Goal: Find specific page/section: Find specific page/section

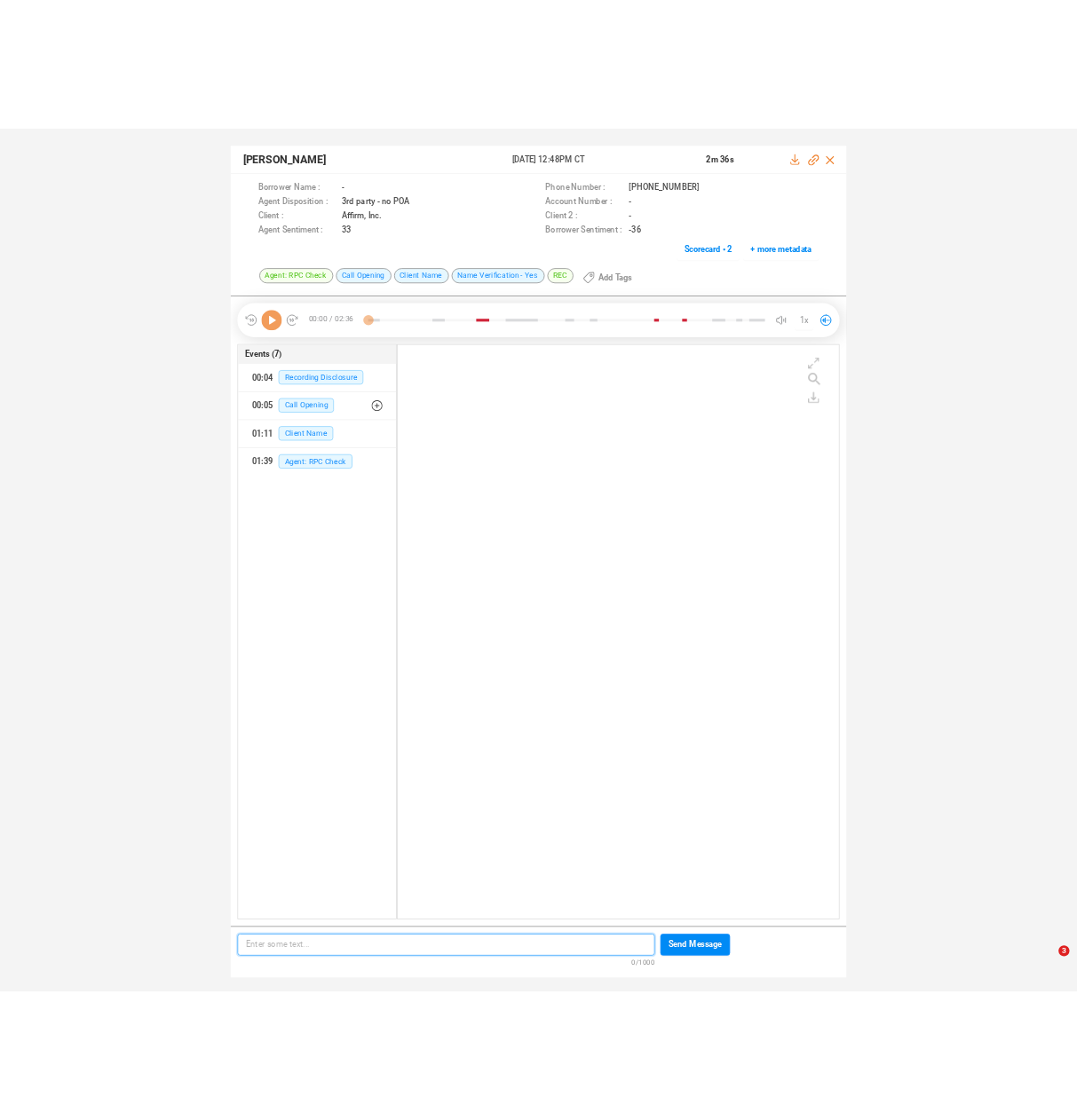
scroll to position [6, 10]
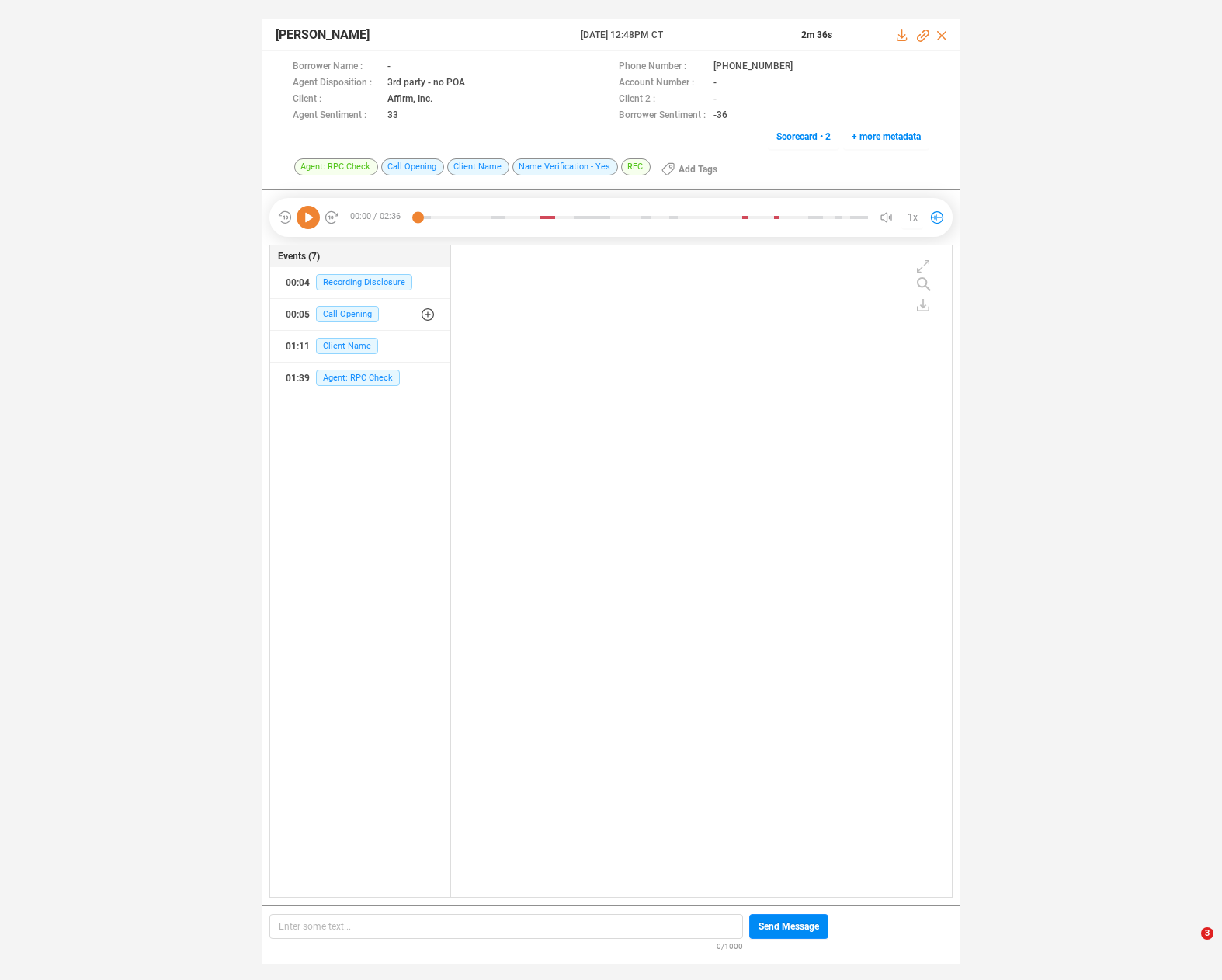
click at [308, 207] on icon at bounding box center [308, 217] width 23 height 23
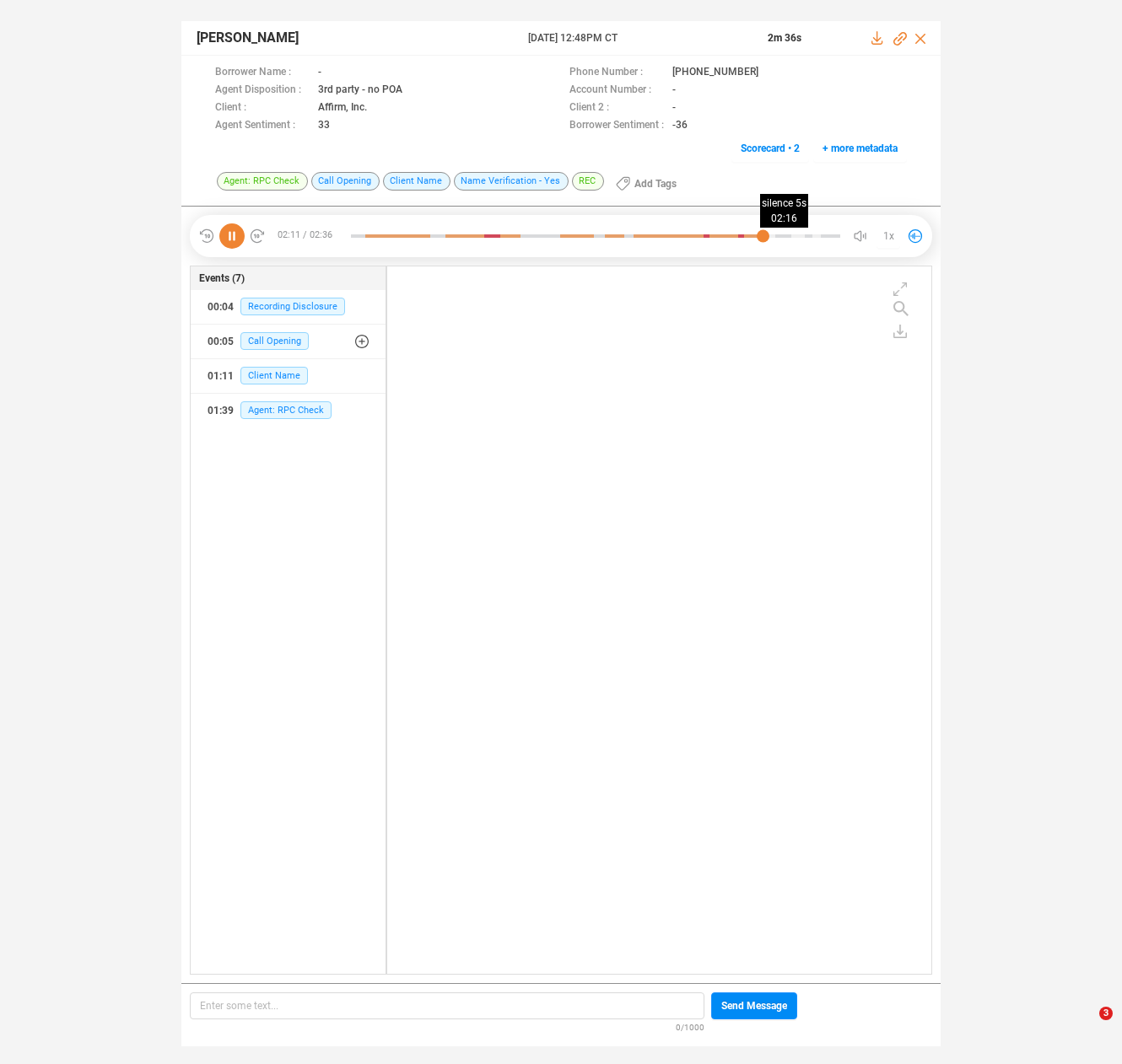
click at [777, 234] on div at bounding box center [596, 236] width 489 height 25
click at [767, 235] on div at bounding box center [596, 236] width 489 height 25
click at [124, 189] on div "Ngathingchon Kashung 30 May 2025 @ 12:48PM CT 2m 36s Borrower Name : - Phone Nu…" at bounding box center [561, 525] width 1122 height 1051
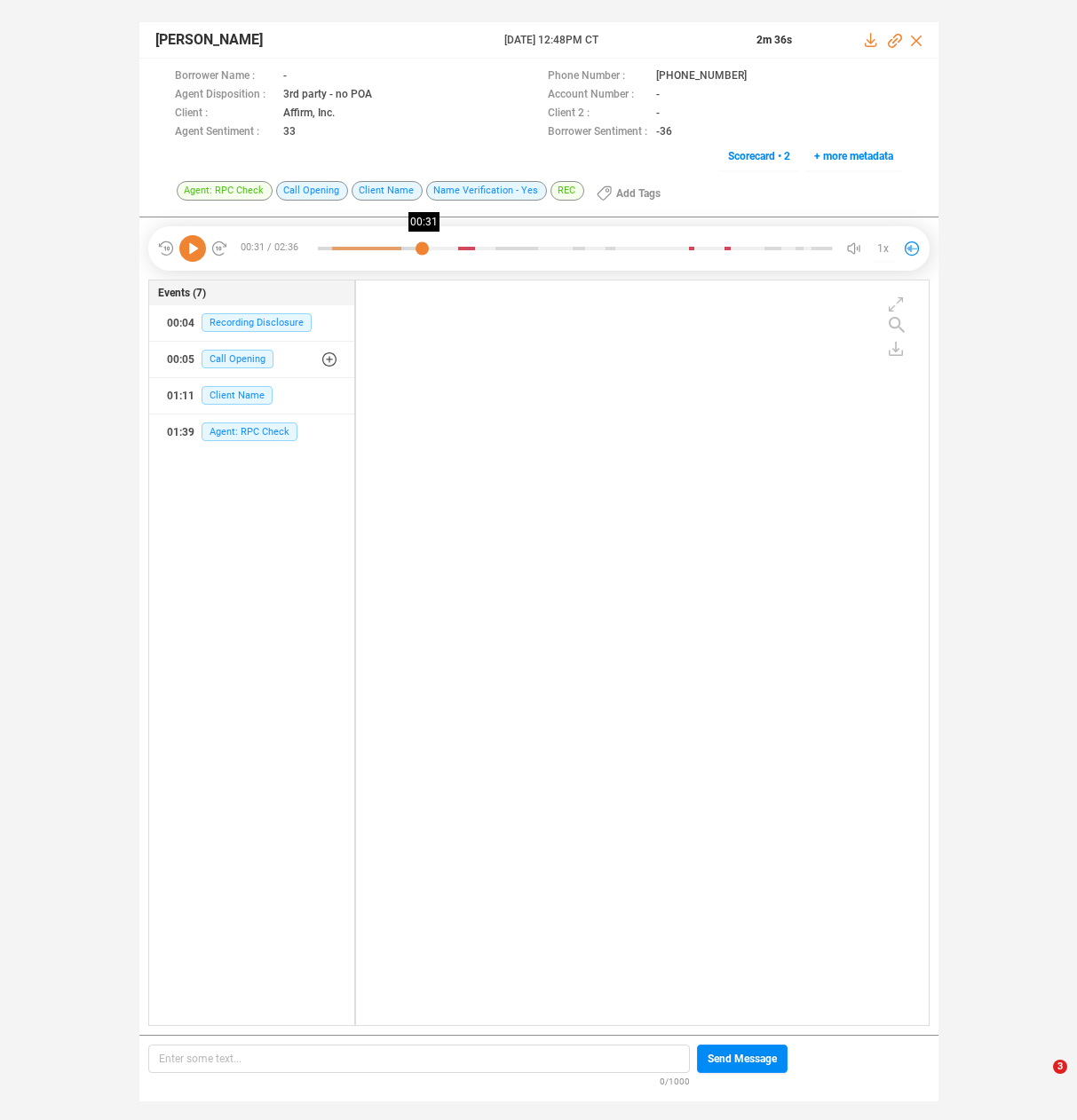
click at [421, 244] on div at bounding box center [576, 248] width 515 height 27
click at [190, 255] on icon at bounding box center [192, 248] width 27 height 27
click at [443, 245] on div at bounding box center [576, 248] width 515 height 27
click at [187, 246] on icon at bounding box center [192, 248] width 27 height 27
click at [40, 104] on div "Ngathingchon Kashung 30 May 2025 @ 12:48PM CT 2m 36s Borrower Name : - Phone Nu…" at bounding box center [538, 553] width 1077 height 1106
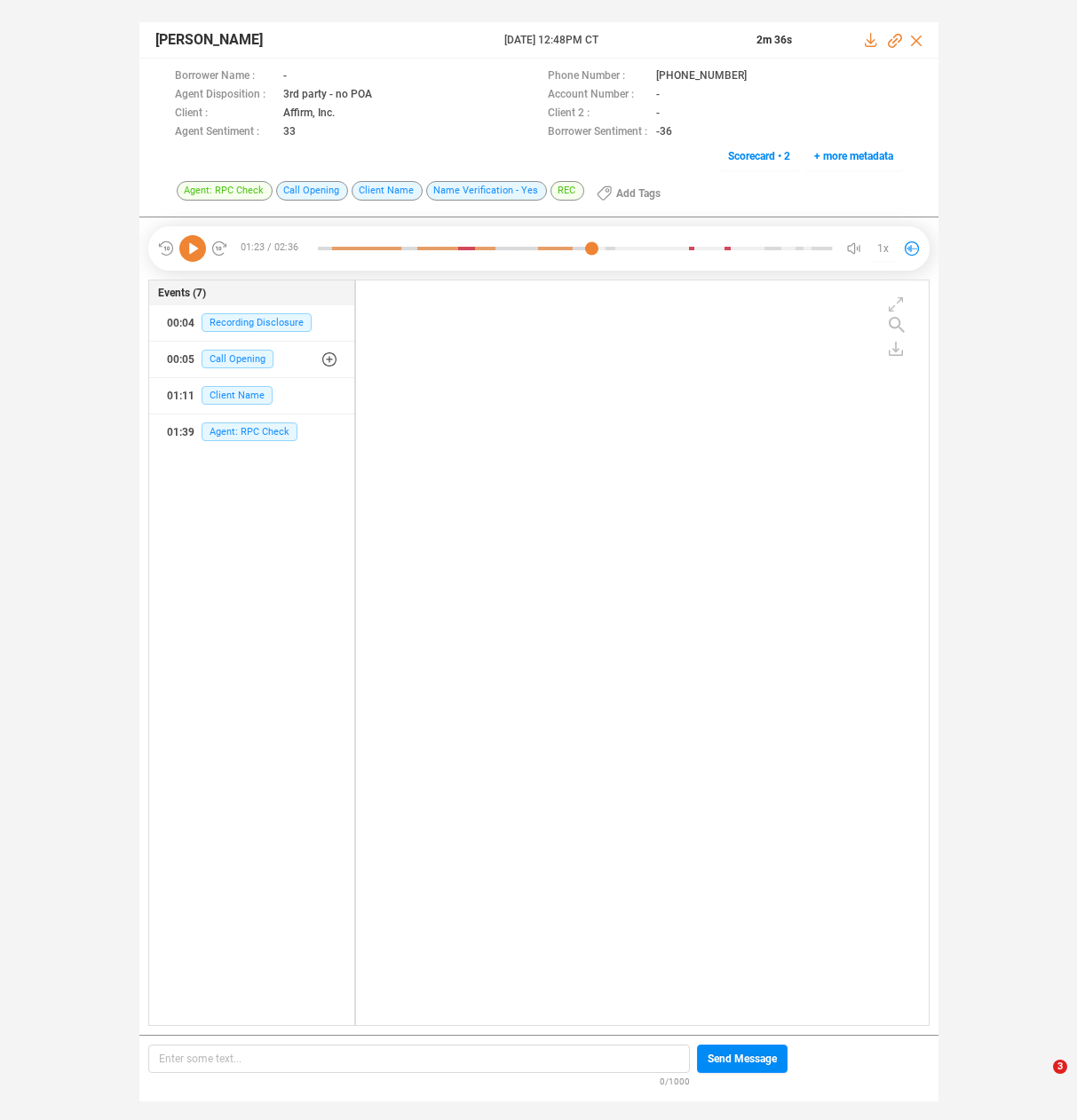
click at [89, 170] on div "Ngathingchon Kashung 30 May 2025 @ 12:48PM CT 2m 36s Borrower Name : - Phone Nu…" at bounding box center [538, 553] width 1077 height 1106
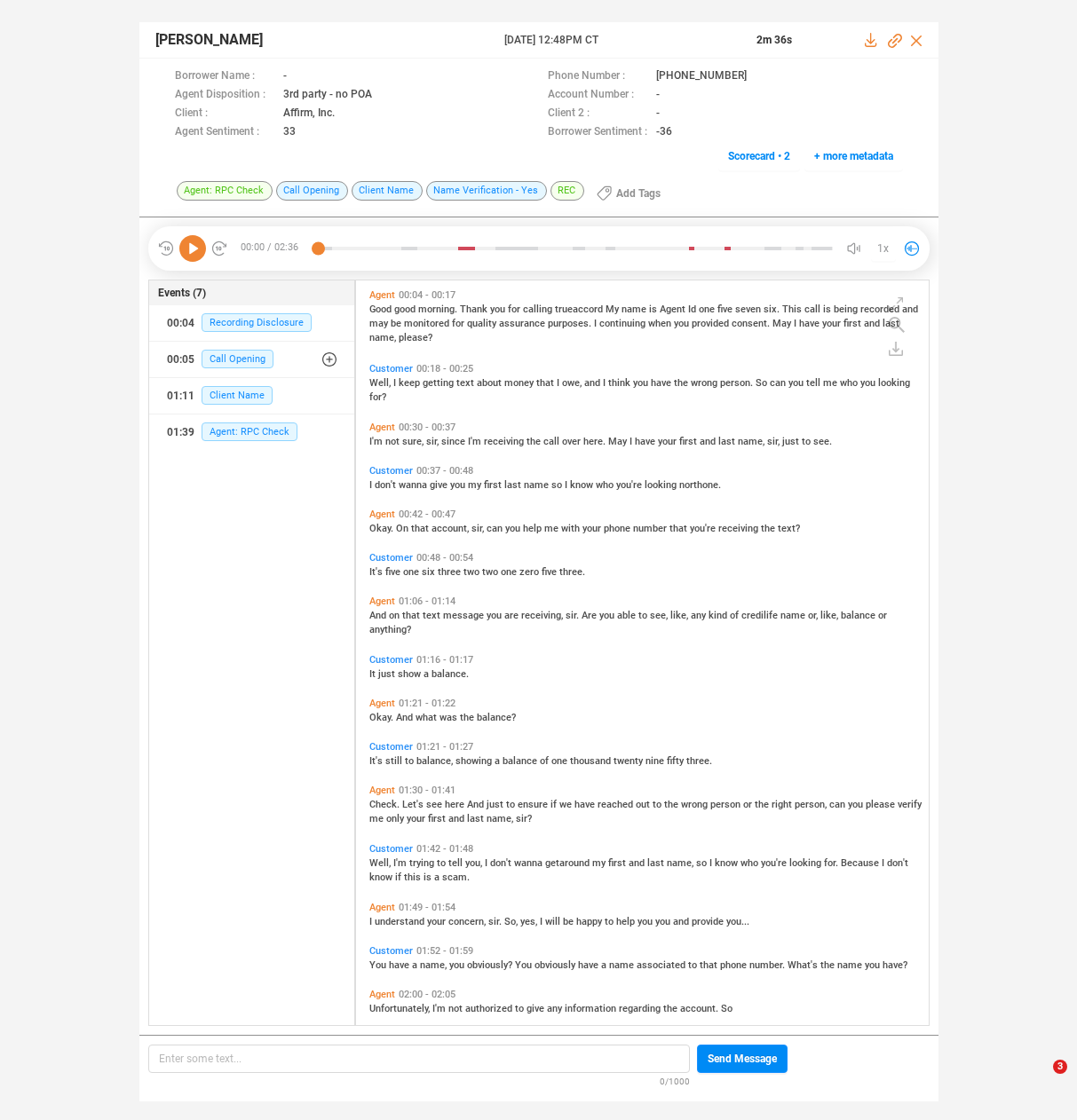
scroll to position [741, 564]
click at [187, 249] on icon at bounding box center [192, 248] width 27 height 27
click at [379, 383] on span "Well," at bounding box center [382, 383] width 24 height 12
click at [187, 250] on icon at bounding box center [192, 248] width 27 height 27
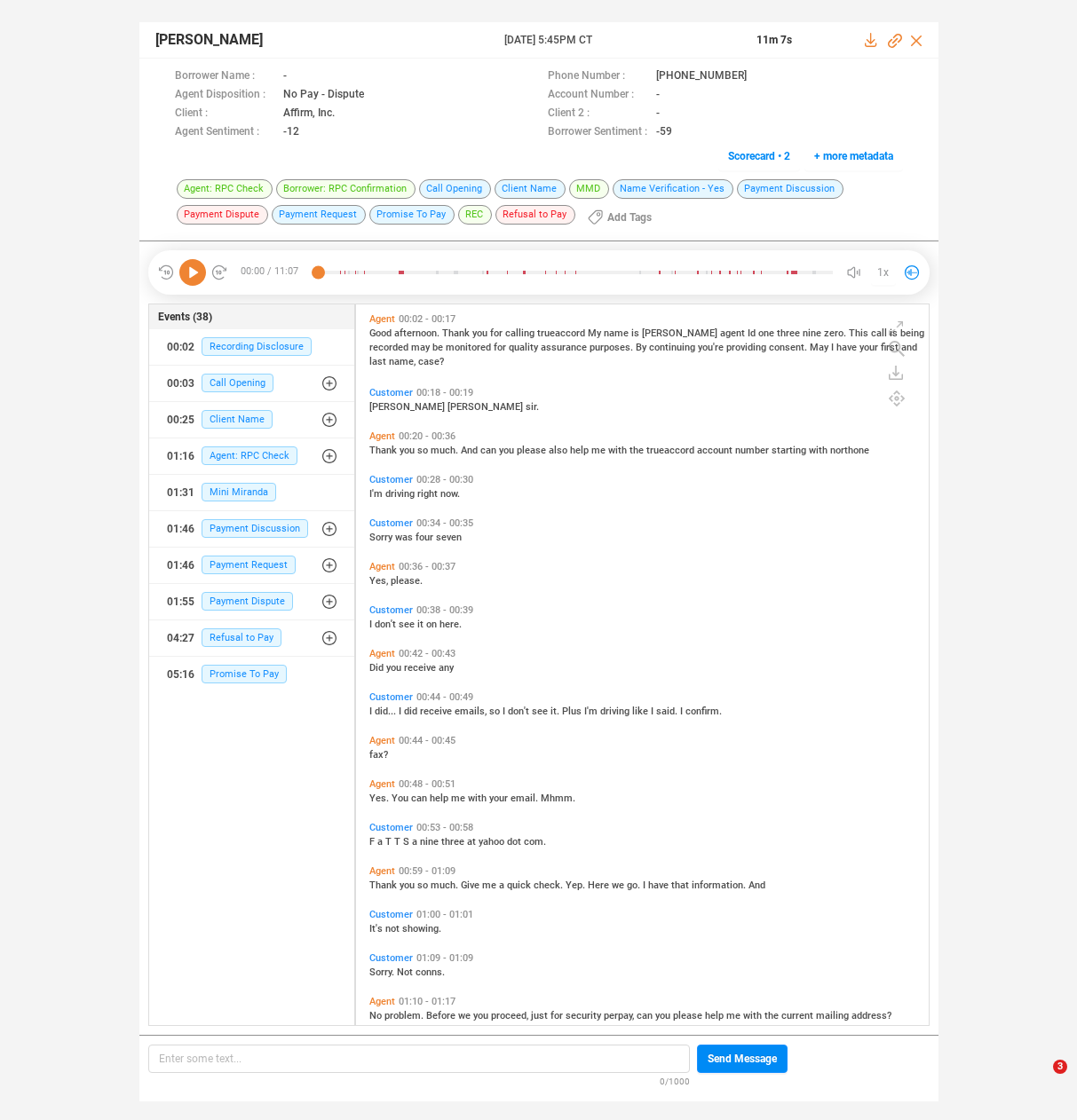
scroll to position [717, 564]
click at [191, 269] on icon at bounding box center [192, 272] width 27 height 27
click at [392, 447] on span "Thank" at bounding box center [384, 451] width 30 height 12
click at [376, 492] on span "I'm" at bounding box center [377, 494] width 16 height 12
click at [372, 534] on span "Sorry" at bounding box center [383, 537] width 26 height 12
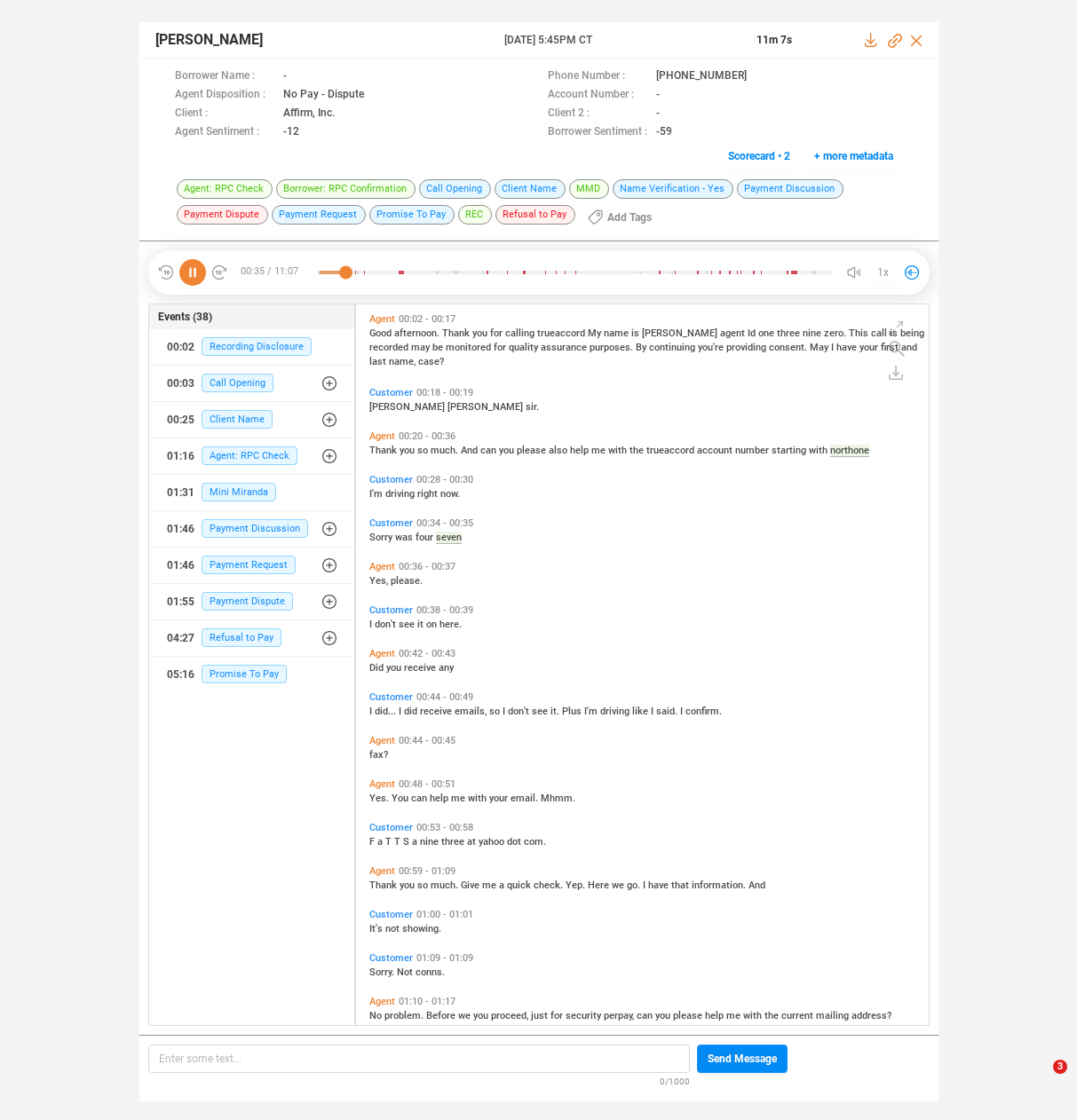
click at [376, 582] on span "Yes," at bounding box center [380, 580] width 21 height 12
click at [376, 623] on span "don't" at bounding box center [386, 624] width 24 height 12
click at [378, 457] on div "Agent 00:20 - 00:36 Thank you so much. And can you please also help me with the…" at bounding box center [647, 443] width 564 height 35
click at [378, 445] on span "Thank" at bounding box center [384, 451] width 30 height 12
click at [371, 493] on span "I'm" at bounding box center [377, 494] width 16 height 12
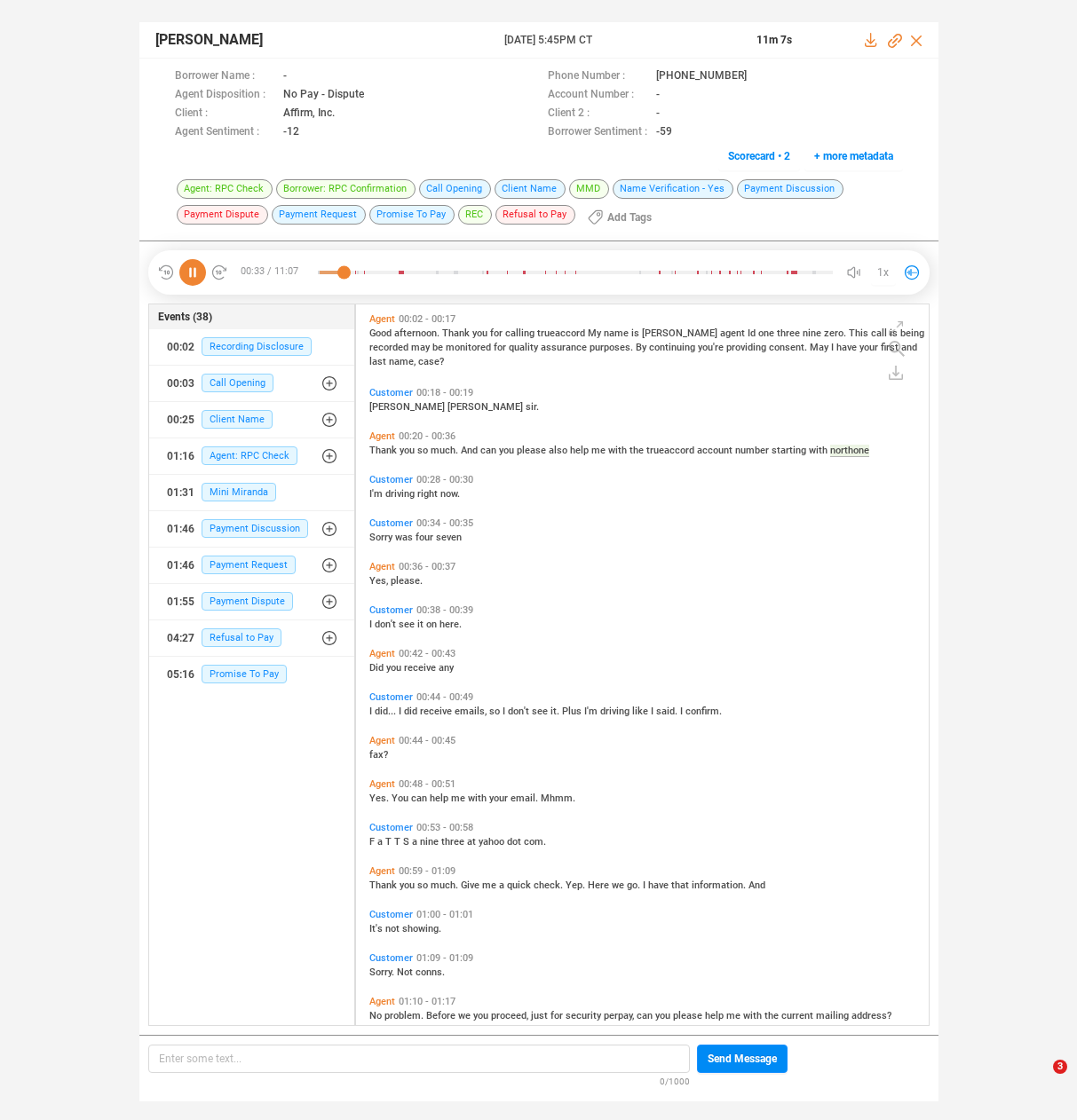
click at [372, 577] on span "Yes," at bounding box center [380, 580] width 21 height 12
click at [200, 271] on icon at bounding box center [192, 272] width 27 height 27
click at [978, 191] on div "[PERSON_NAME] [DATE] 5:45PM CT 11m 7s Borrower Name : - Phone Number : [PHONE_N…" at bounding box center [538, 553] width 1077 height 1106
click at [57, 582] on div "[PERSON_NAME] [DATE] 5:45PM CT 11m 7s Borrower Name : - Phone Number : [PHONE_N…" at bounding box center [538, 553] width 1077 height 1106
